Goal: Transaction & Acquisition: Download file/media

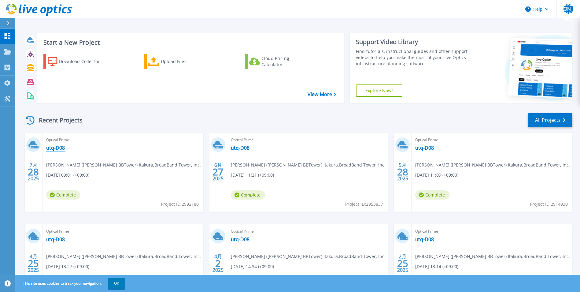
click at [57, 149] on link "utq-D08" at bounding box center [55, 148] width 19 height 6
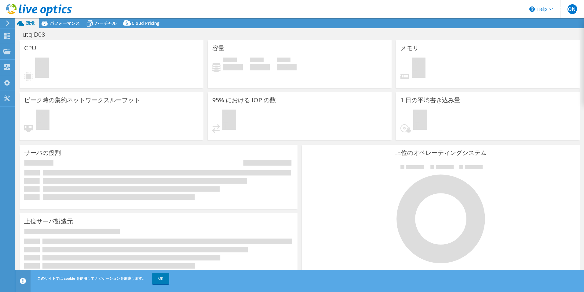
select select "[GEOGRAPHIC_DATA]"
select select "JPY"
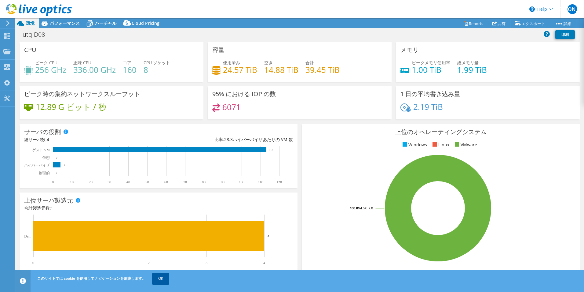
click at [161, 279] on link "OK" at bounding box center [160, 278] width 17 height 11
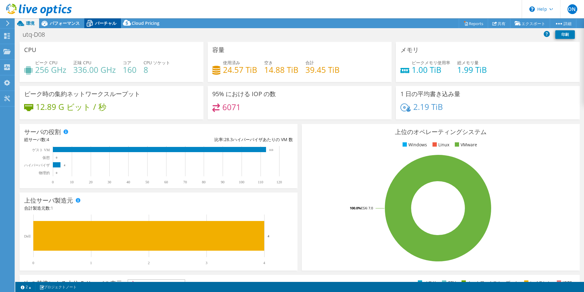
click at [108, 23] on span "バーチャル" at bounding box center [105, 23] width 21 height 6
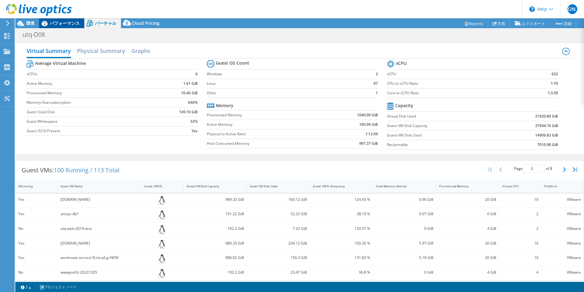
click at [64, 27] on div "パフォーマンス" at bounding box center [61, 23] width 45 height 10
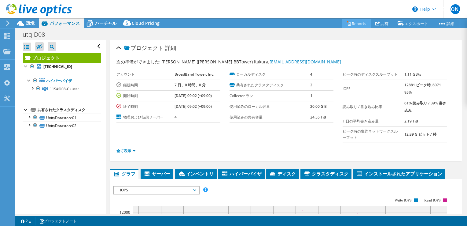
click at [355, 25] on link "Reports" at bounding box center [356, 23] width 29 height 9
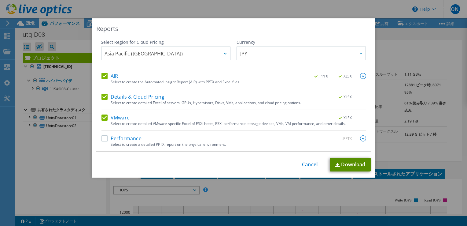
click at [347, 166] on link "Download" at bounding box center [350, 164] width 41 height 14
click at [269, 15] on div "Reports Select Region for Cloud Pricing Asia Pacific ([GEOGRAPHIC_DATA]) [GEOGR…" at bounding box center [233, 113] width 467 height 226
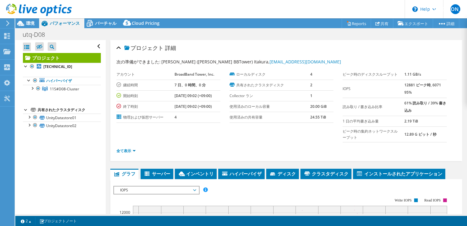
click at [6, 20] on div at bounding box center [36, 10] width 72 height 20
click at [7, 21] on use at bounding box center [7, 23] width 3 height 6
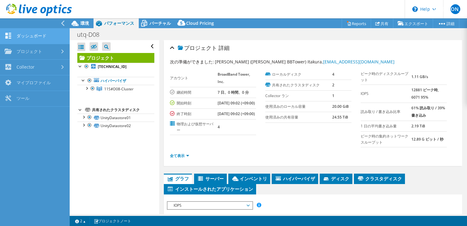
click at [23, 34] on link "ダッシュボード" at bounding box center [35, 36] width 70 height 16
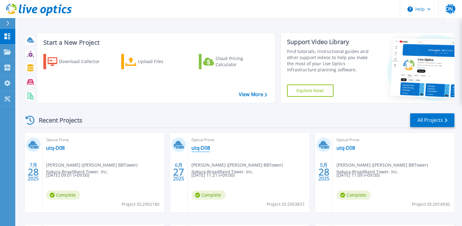
click at [202, 147] on link "utq-D08" at bounding box center [201, 148] width 19 height 6
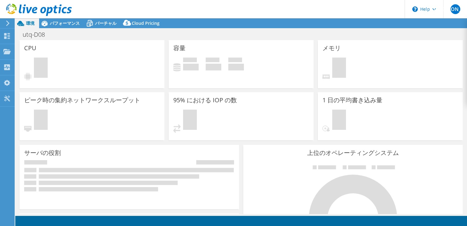
select select "[GEOGRAPHIC_DATA]"
select select "JPY"
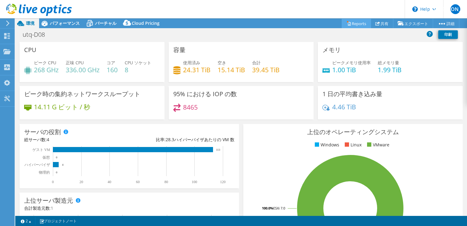
click at [358, 22] on link "Reports" at bounding box center [356, 23] width 29 height 9
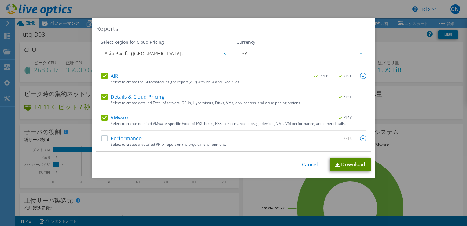
click at [349, 164] on link "Download" at bounding box center [350, 164] width 41 height 14
click at [235, 12] on div "Reports Select Region for Cloud Pricing Asia Pacific ([GEOGRAPHIC_DATA]) [GEOGR…" at bounding box center [233, 113] width 467 height 226
